Goal: Task Accomplishment & Management: Complete application form

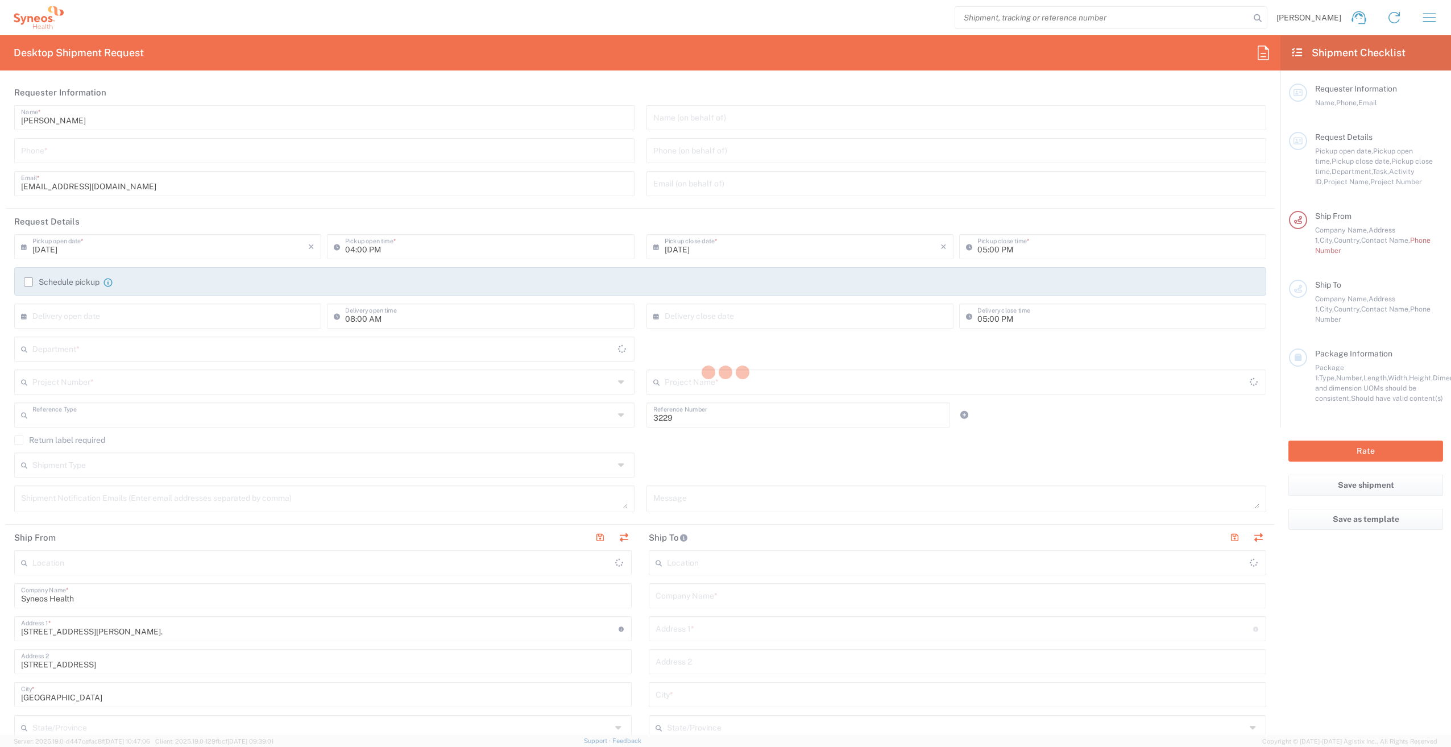
type input "Department"
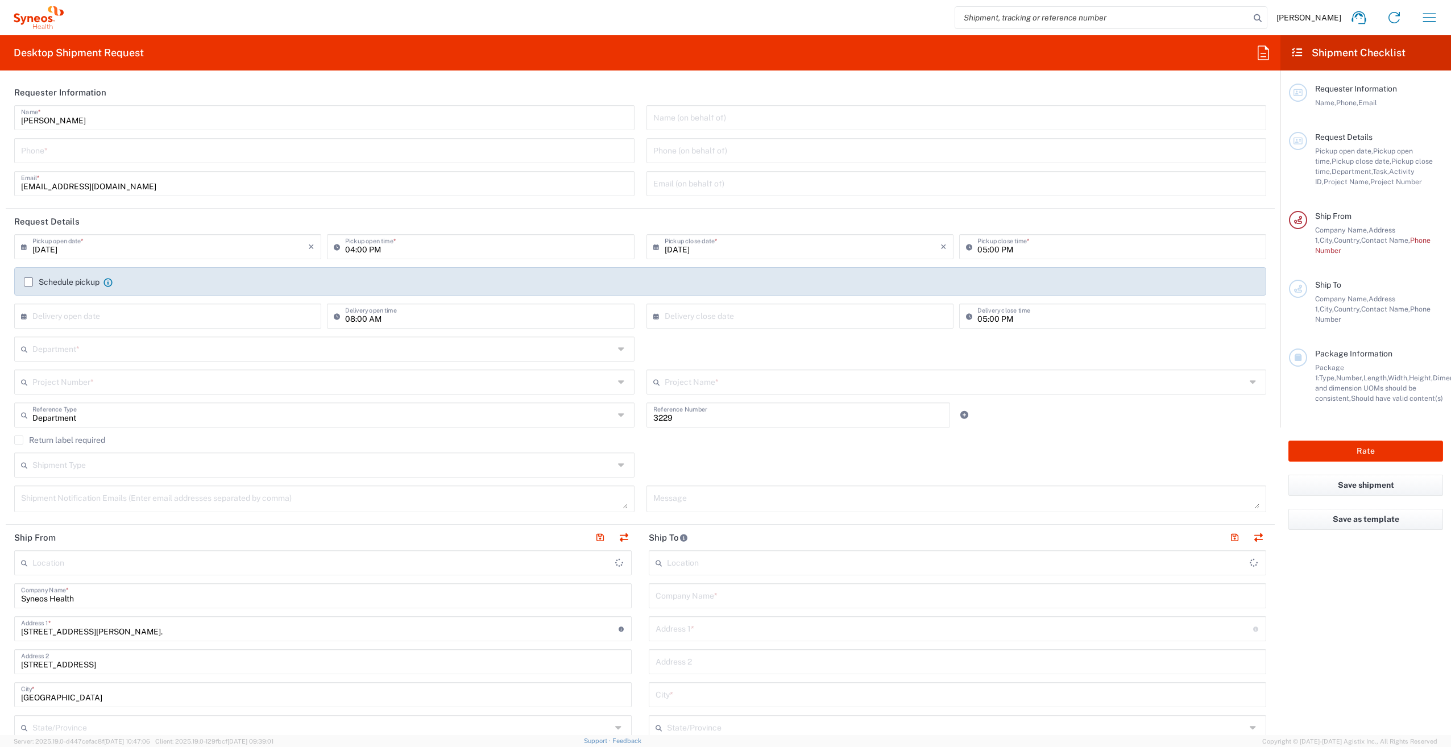
type input "[GEOGRAPHIC_DATA]"
type input "Syneos Health France SARL"
click at [465, 350] on input "text" at bounding box center [323, 348] width 582 height 20
click at [707, 357] on div "Department * 3000 3100 3109 3110 3111 3112 3125 3130 3135 3136 3150 3155 3165 3…" at bounding box center [641, 353] width 1264 height 33
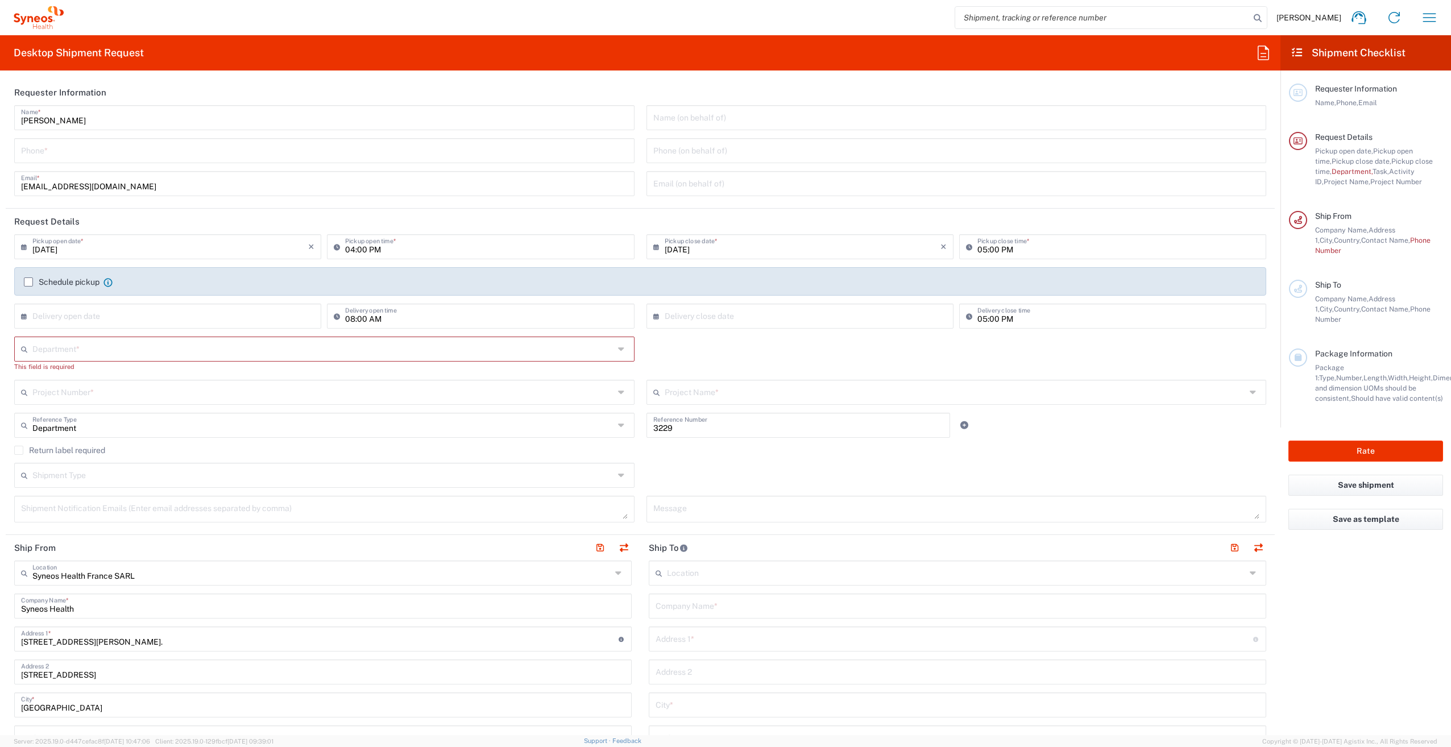
click at [584, 349] on input "text" at bounding box center [323, 348] width 582 height 20
